Goal: Transaction & Acquisition: Download file/media

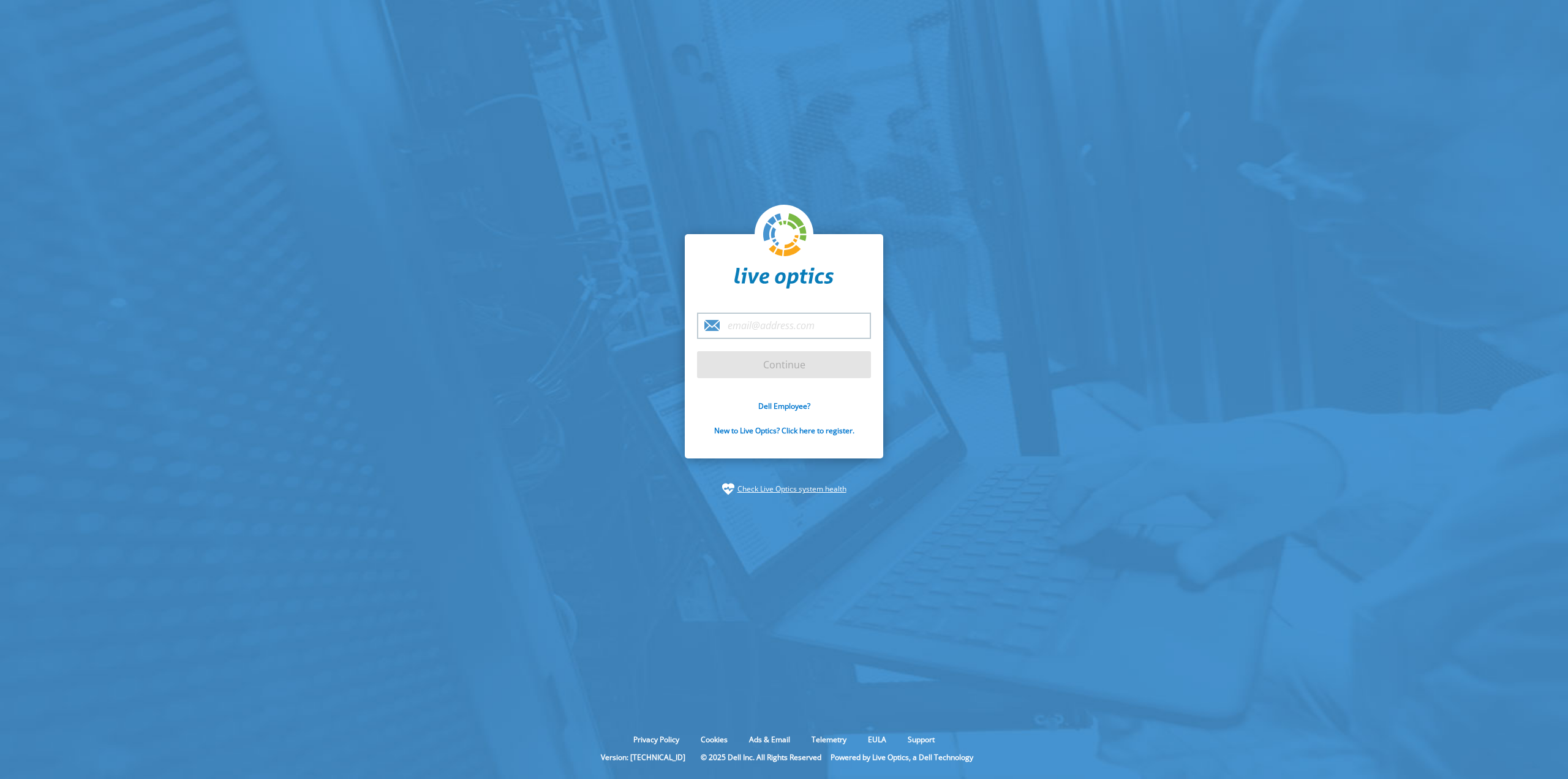
click at [800, 322] on input "email" at bounding box center [783, 326] width 174 height 26
type input "[PERSON_NAME][EMAIL_ADDRESS][PERSON_NAME][DOMAIN_NAME]"
click at [782, 375] on input "Continue" at bounding box center [783, 365] width 174 height 27
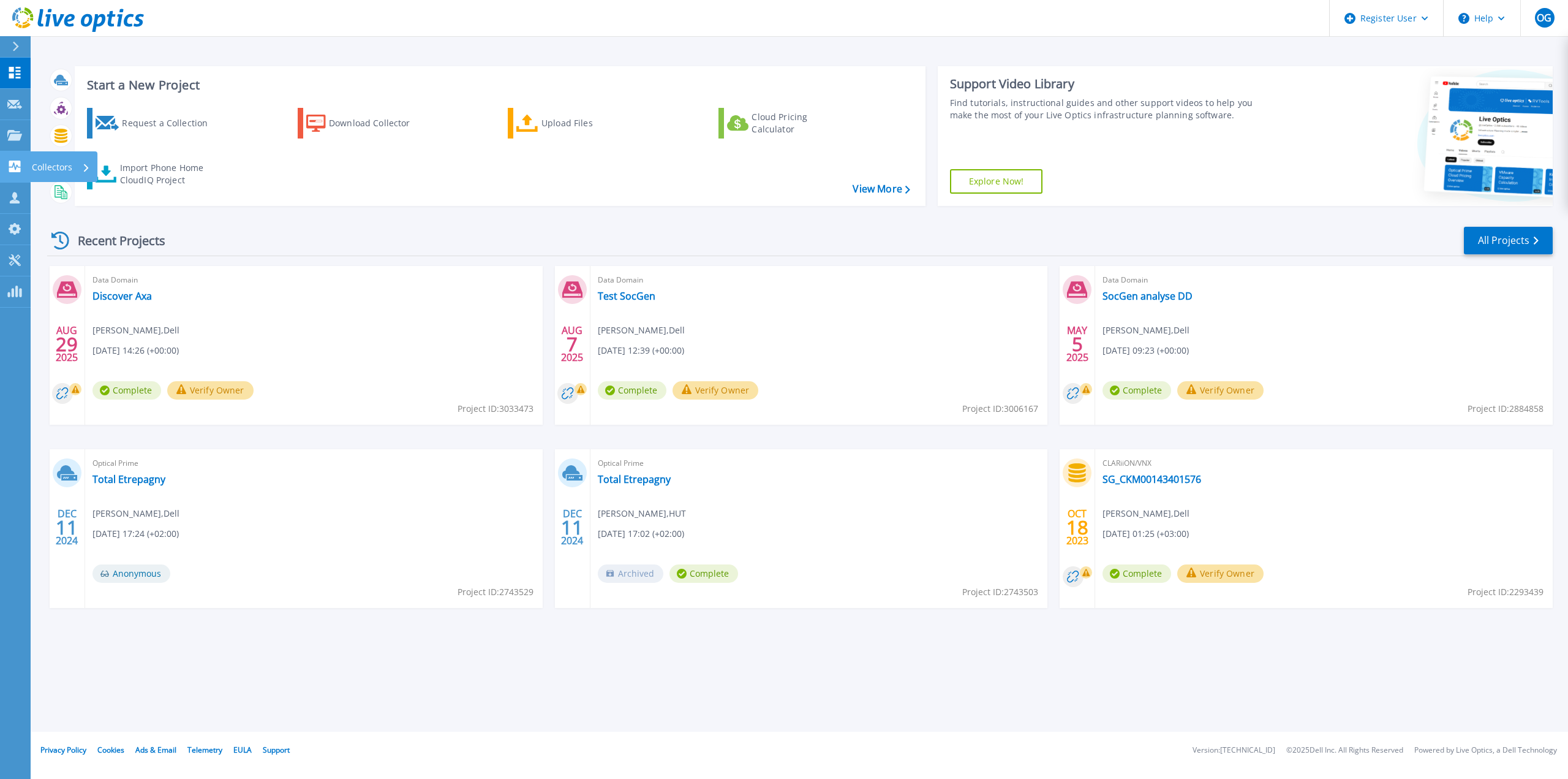
click at [16, 167] on icon at bounding box center [14, 166] width 15 height 12
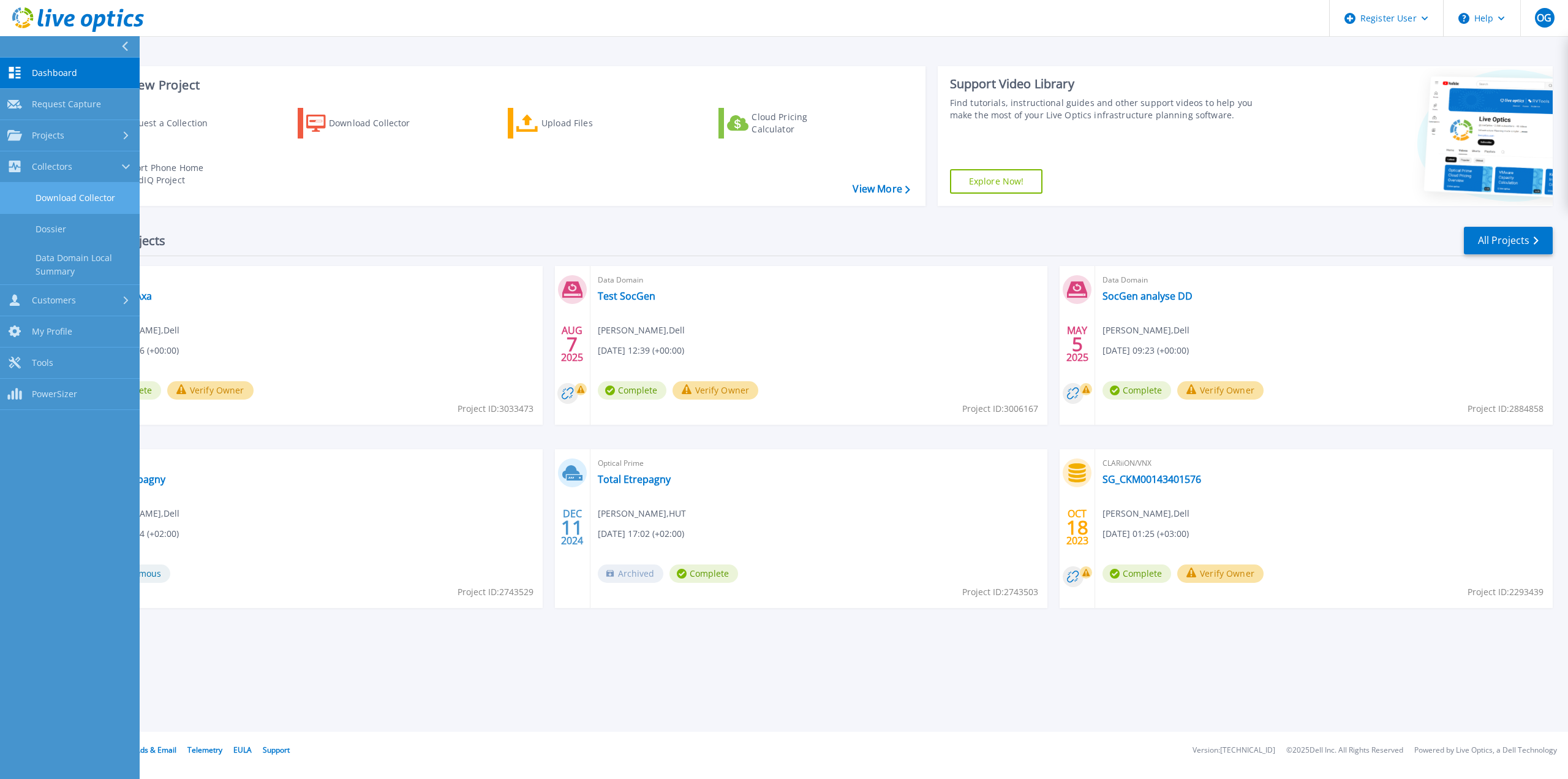
click at [76, 191] on link "Download Collector" at bounding box center [69, 198] width 139 height 31
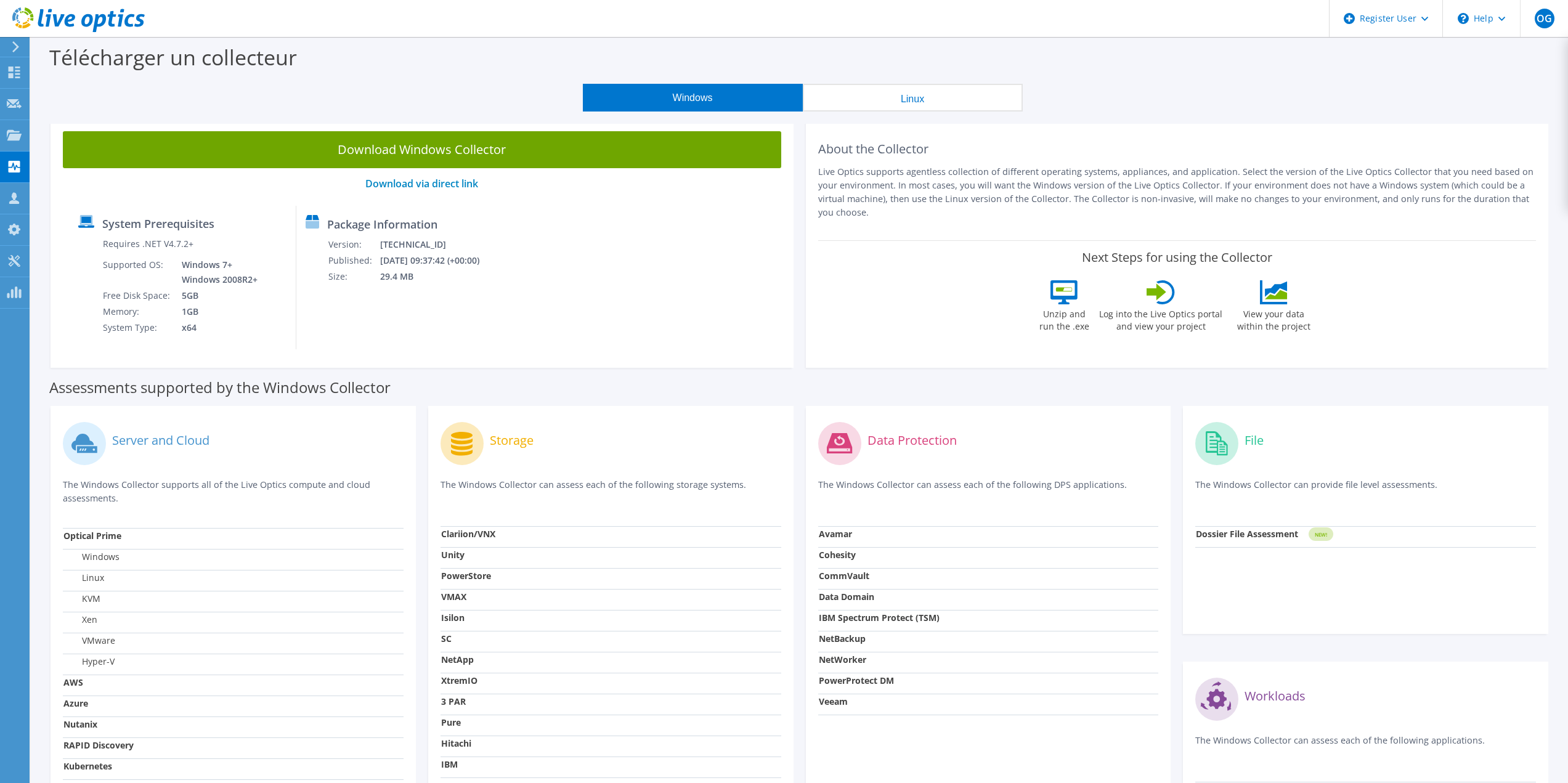
click at [857, 86] on button "Linux" at bounding box center [912, 97] width 220 height 27
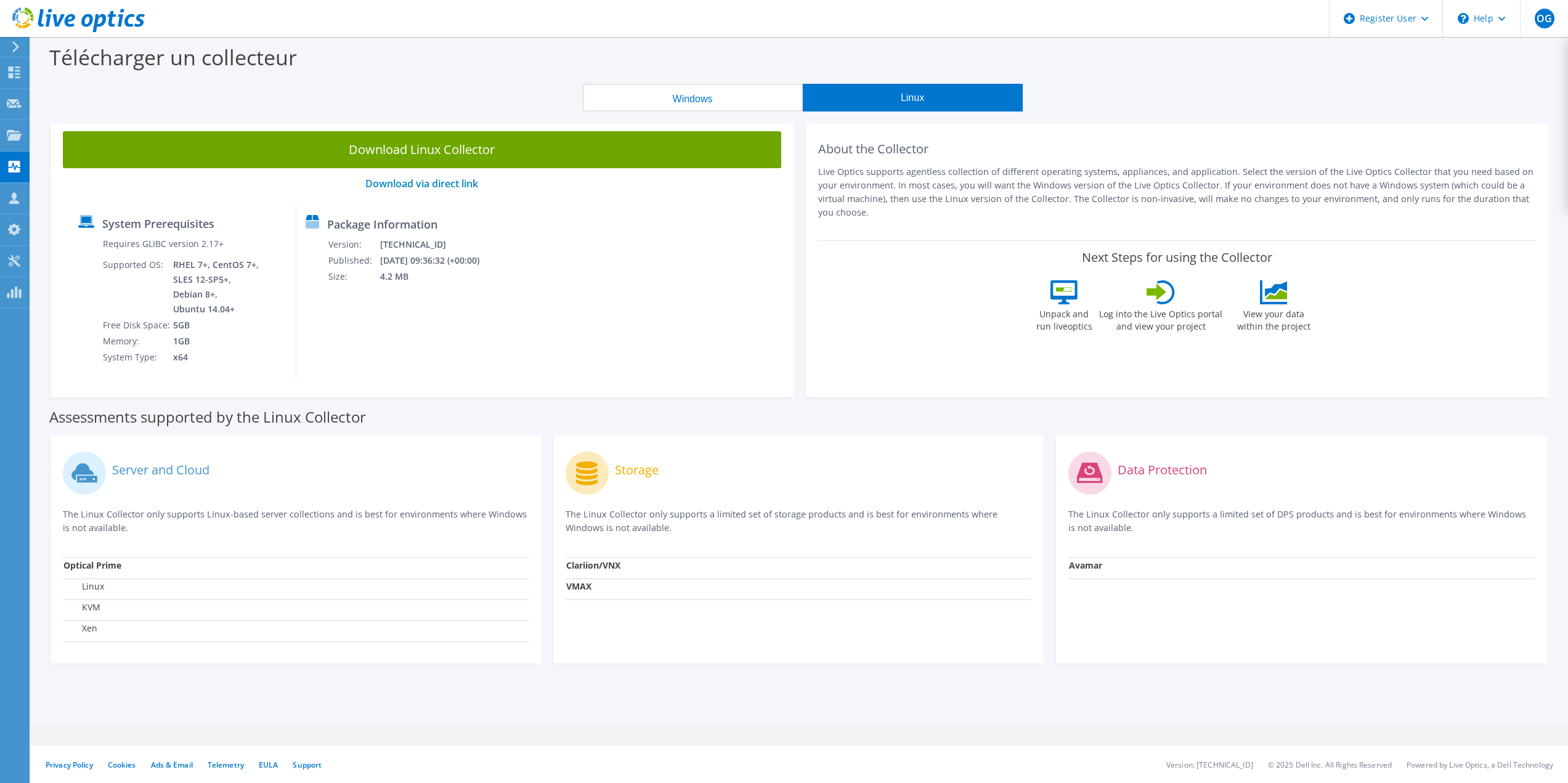
click at [686, 98] on button "Windows" at bounding box center [692, 97] width 220 height 27
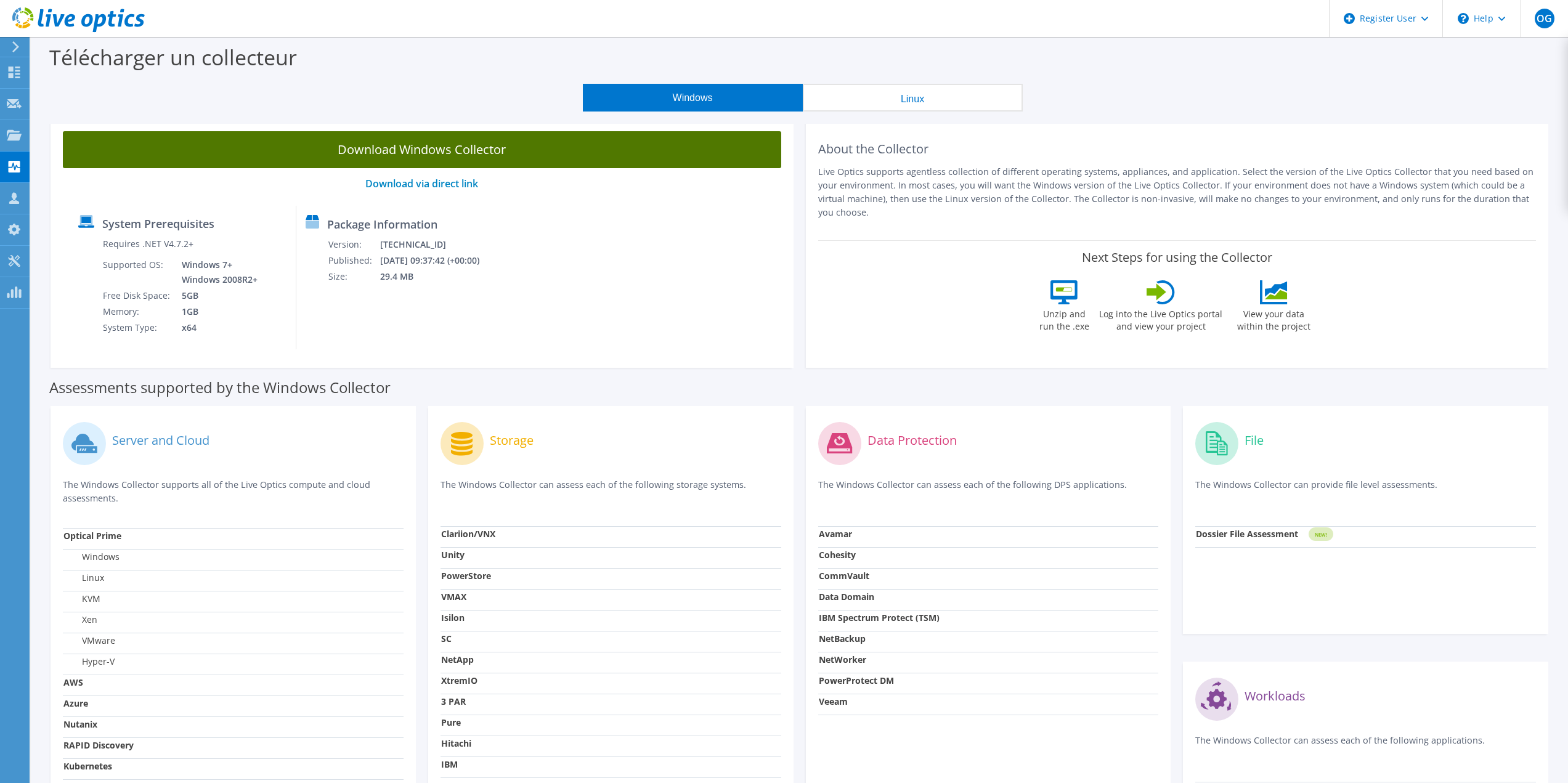
click at [404, 150] on link "Download Windows Collector" at bounding box center [421, 150] width 718 height 37
